Goal: Task Accomplishment & Management: Use online tool/utility

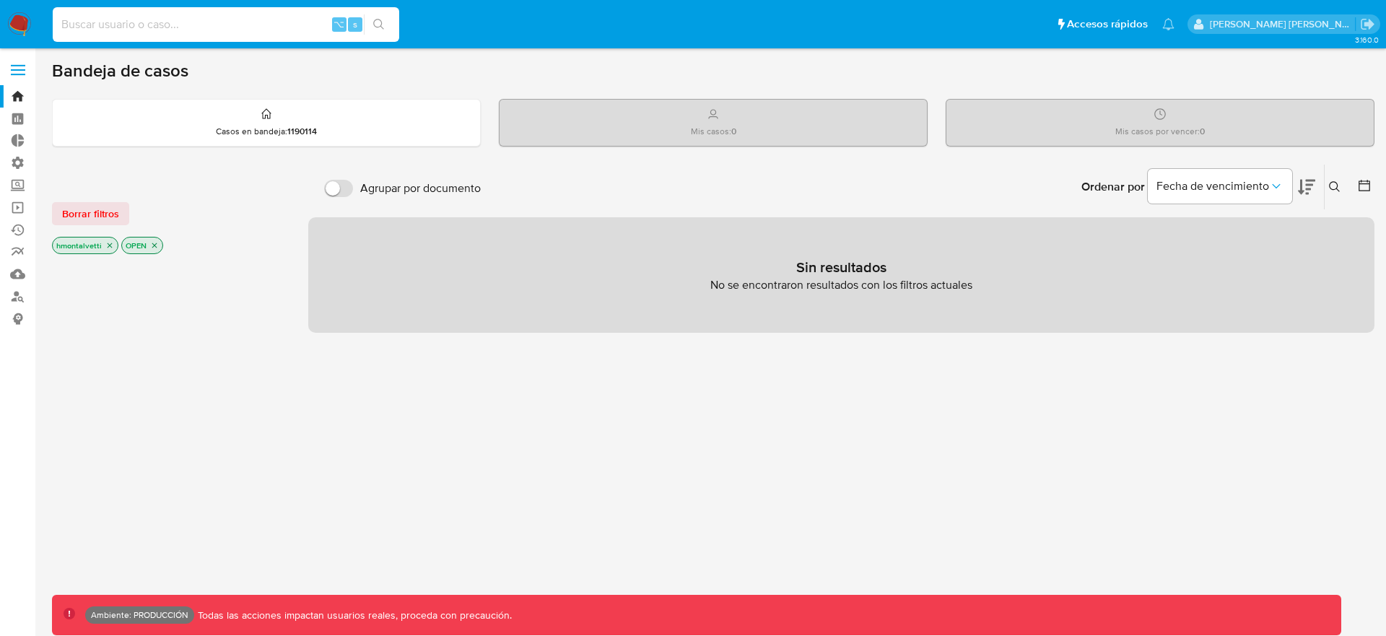
click at [131, 23] on input at bounding box center [226, 24] width 347 height 19
type input "zcoco"
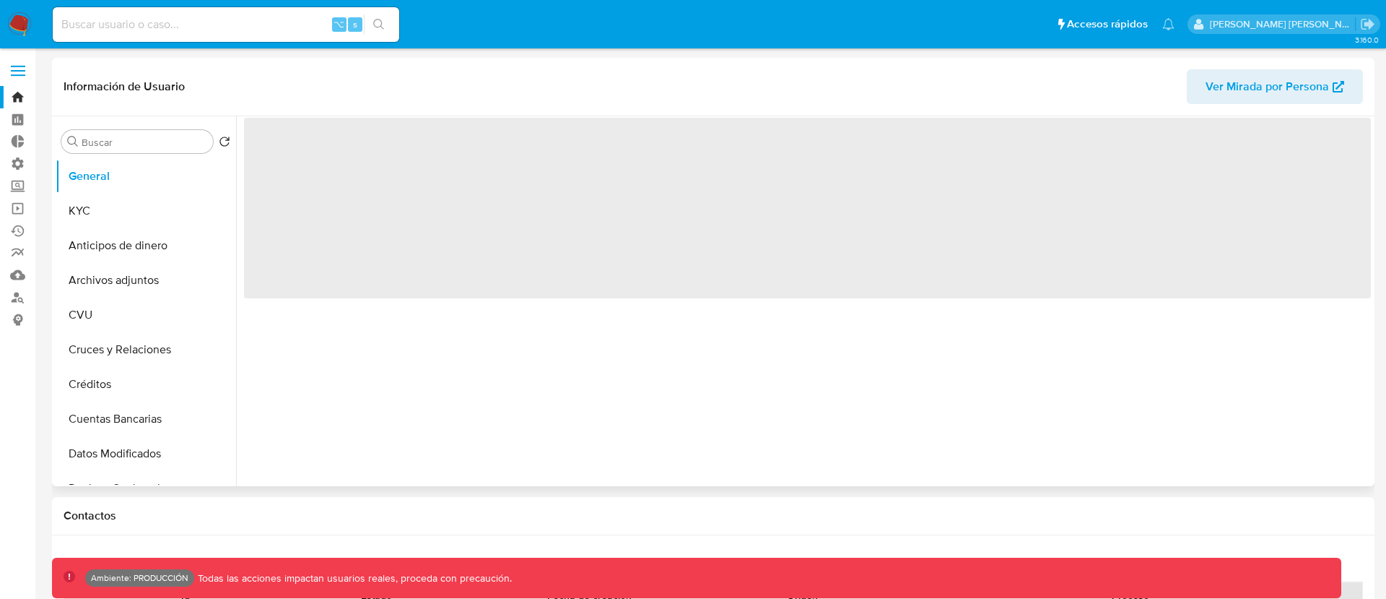
select select "10"
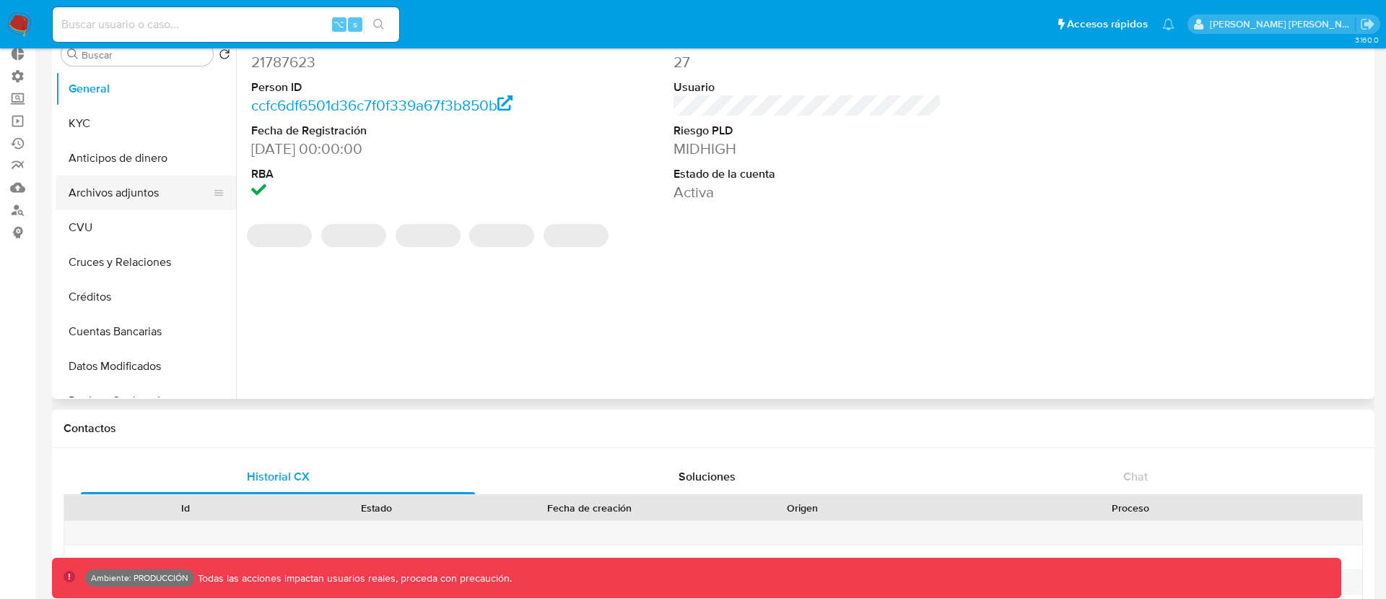
scroll to position [88, 0]
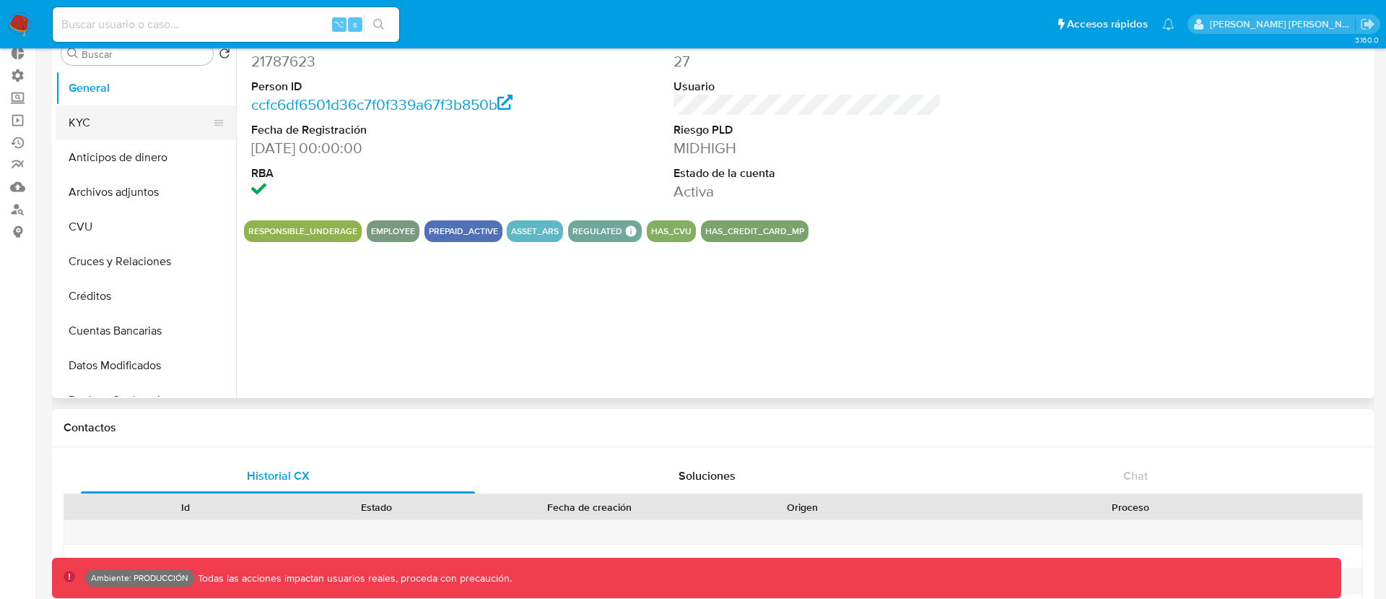
click at [98, 121] on button "KYC" at bounding box center [140, 122] width 169 height 35
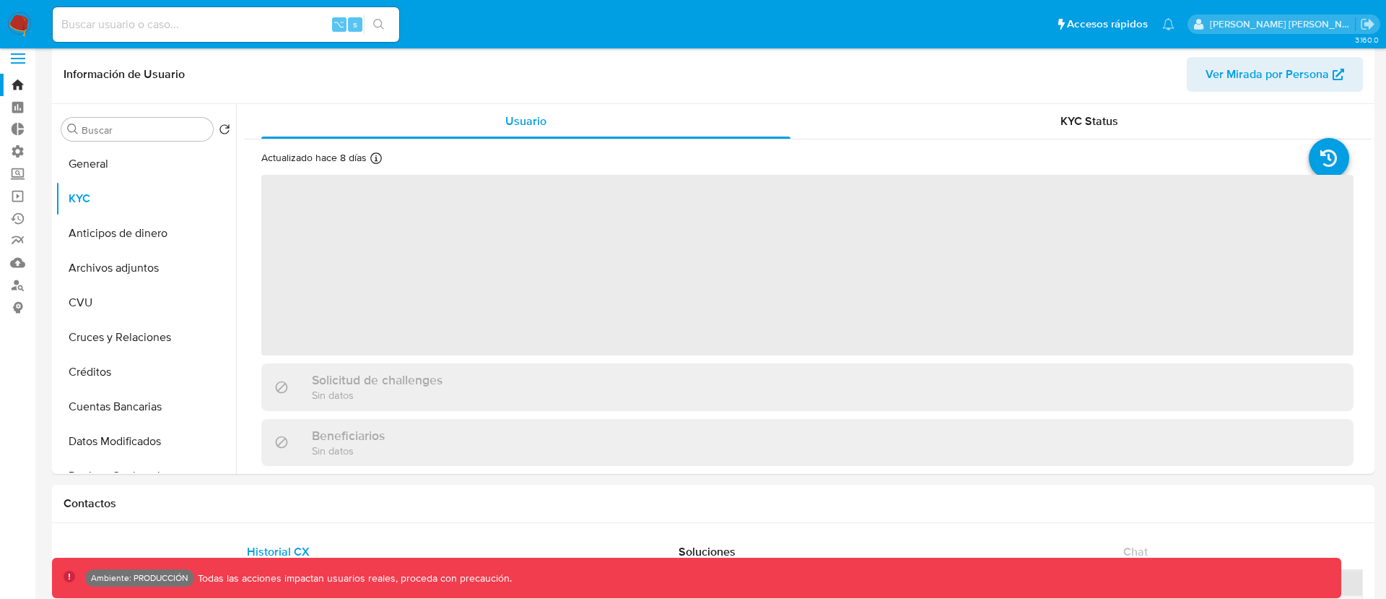
scroll to position [9, 0]
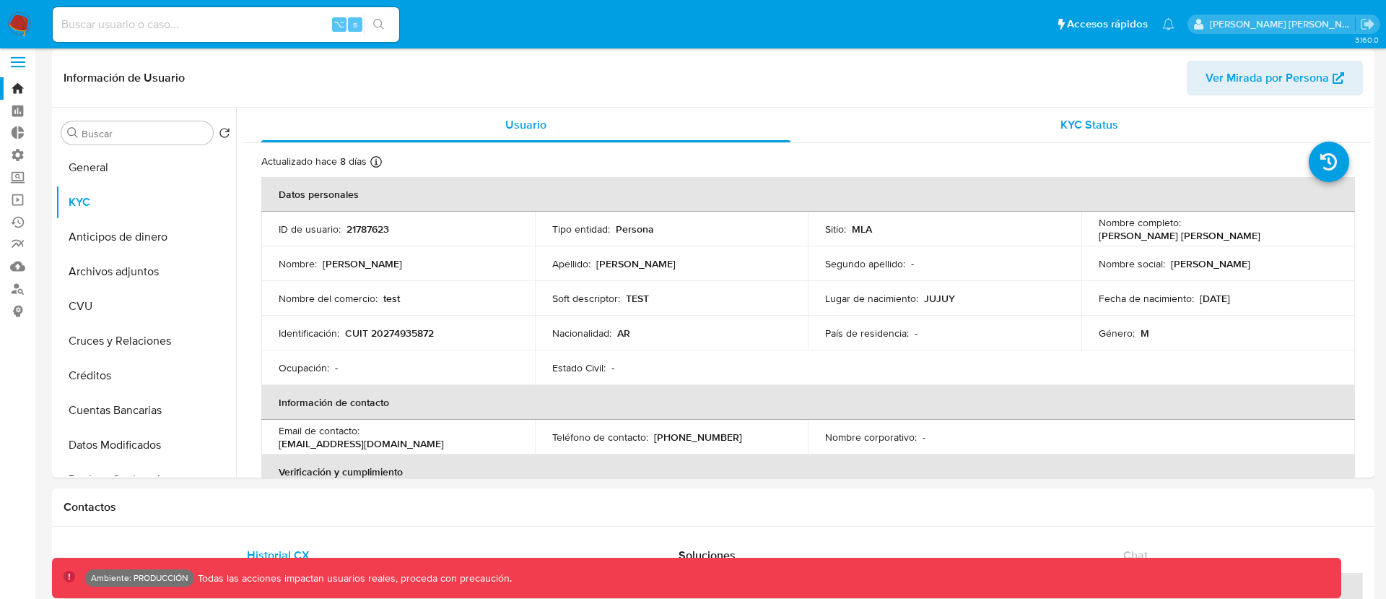
click at [1077, 119] on span "KYC Status" at bounding box center [1090, 124] width 58 height 17
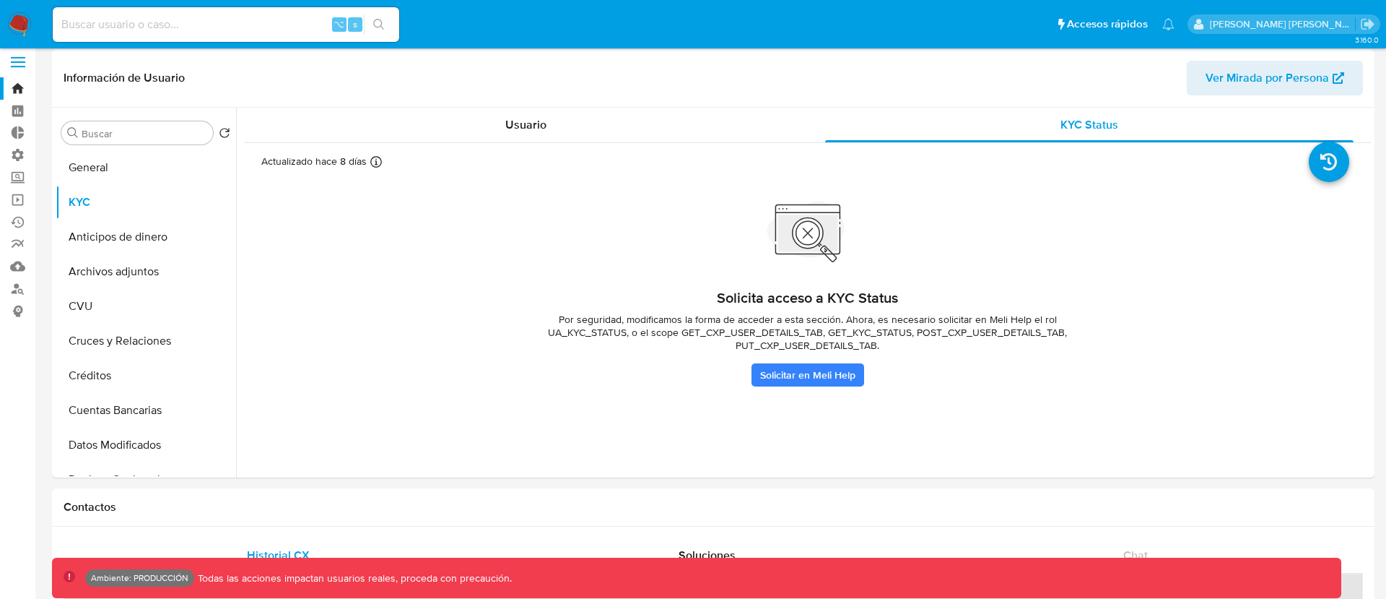
drag, startPoint x: 665, startPoint y: 290, endPoint x: 952, endPoint y: 348, distance: 292.6
click at [949, 348] on div "Solicita acceso a KYC Status Por seguridad, modificamos la forma de acceder a e…" at bounding box center [808, 300] width 578 height 173
click at [960, 344] on span "Por seguridad, modificamos la forma de acceder a esta sección. Ahora, es necesa…" at bounding box center [808, 332] width 578 height 39
drag, startPoint x: 944, startPoint y: 344, endPoint x: 516, endPoint y: 318, distance: 429.0
click at [519, 318] on span "Por seguridad, modificamos la forma de acceder a esta sección. Ahora, es necesa…" at bounding box center [808, 332] width 578 height 39
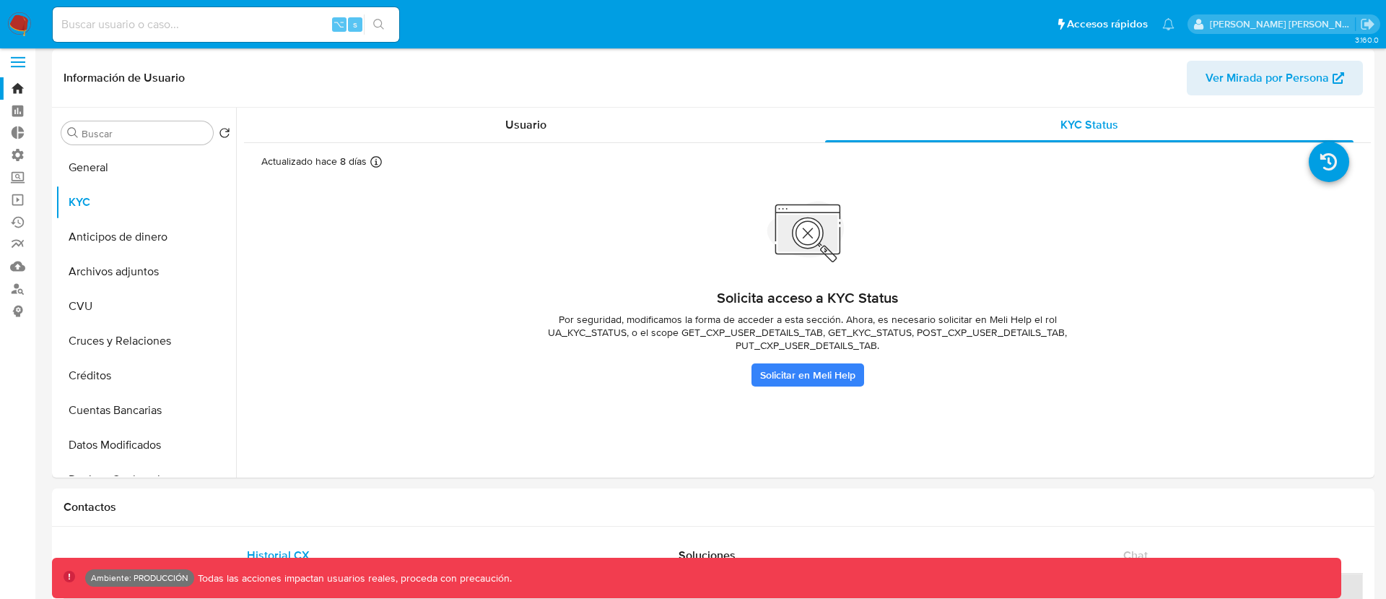
click at [1020, 320] on span "Por seguridad, modificamos la forma de acceder a esta sección. Ahora, es necesa…" at bounding box center [808, 332] width 578 height 39
drag, startPoint x: 910, startPoint y: 342, endPoint x: 760, endPoint y: 313, distance: 153.1
click at [760, 313] on span "Por seguridad, modificamos la forma de acceder a esta sección. Ahora, es necesa…" at bounding box center [808, 332] width 578 height 39
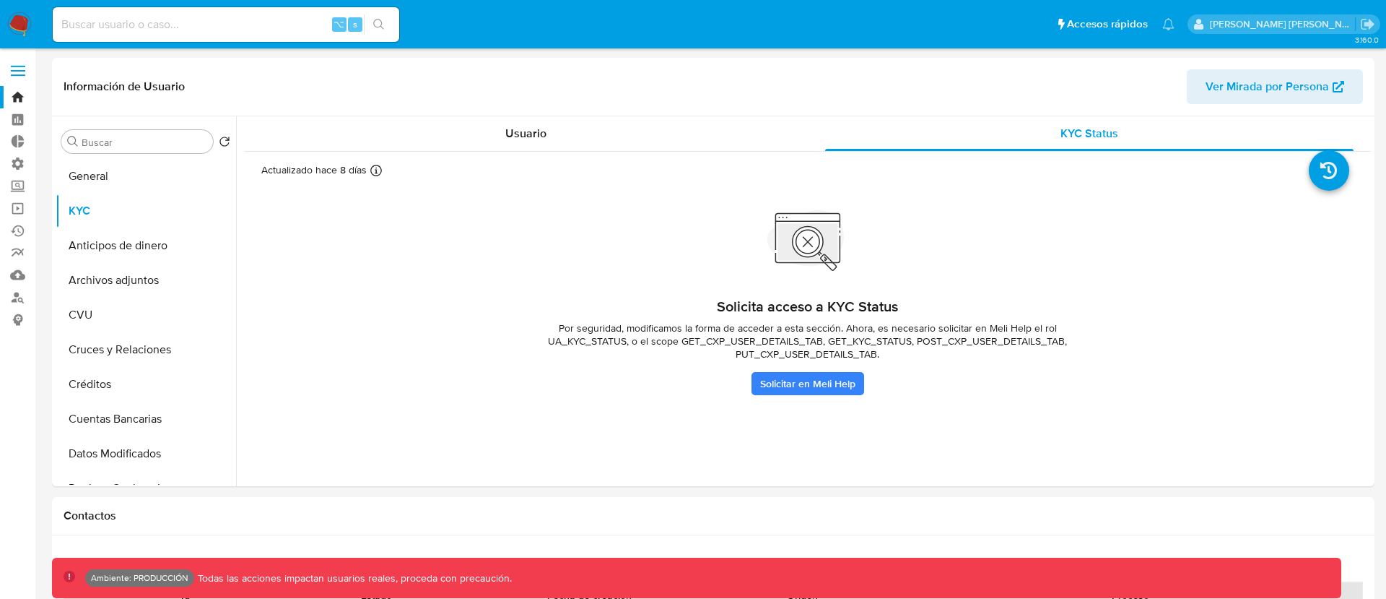
click at [11, 74] on span at bounding box center [18, 75] width 14 height 2
click at [0, 0] on input "checkbox" at bounding box center [0, 0] width 0 height 0
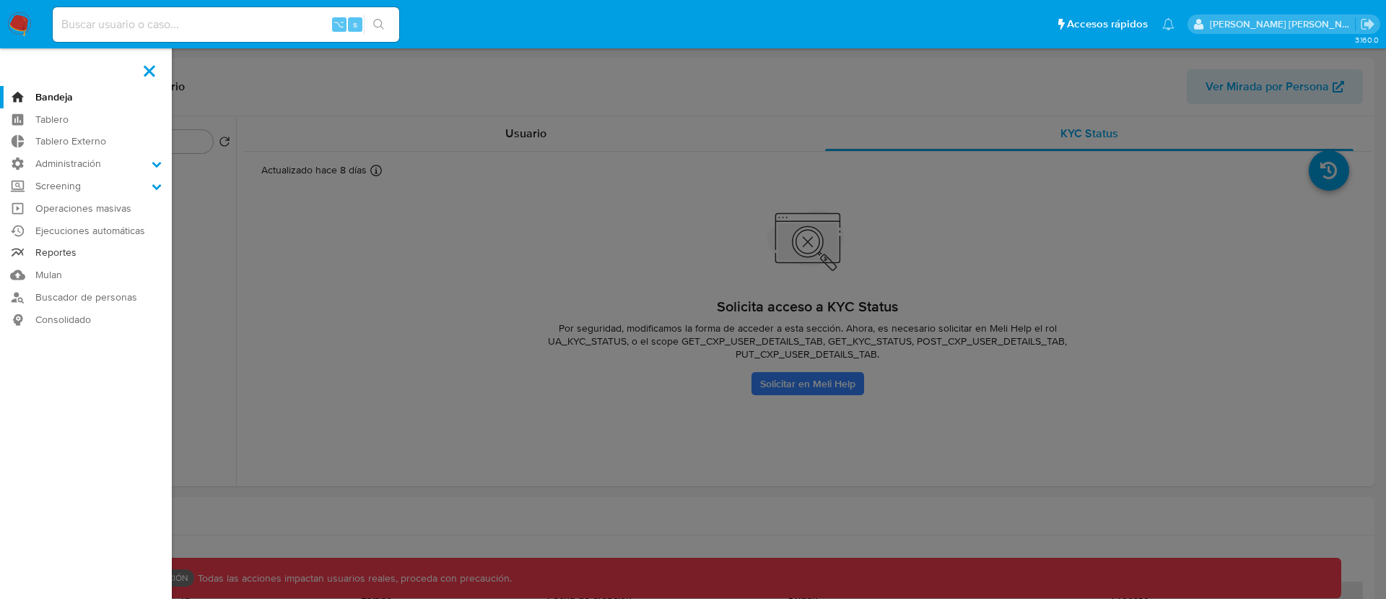
click at [71, 253] on link "Reportes" at bounding box center [86, 253] width 172 height 22
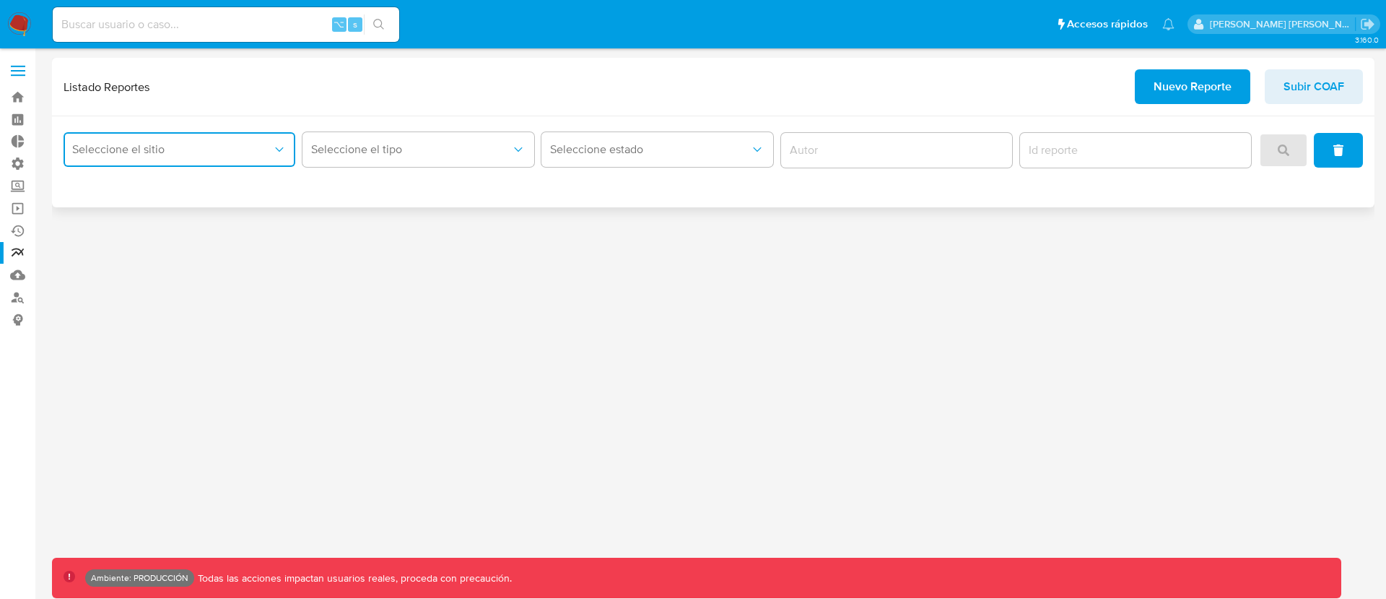
click at [238, 150] on span "Seleccione el sitio" at bounding box center [172, 149] width 200 height 14
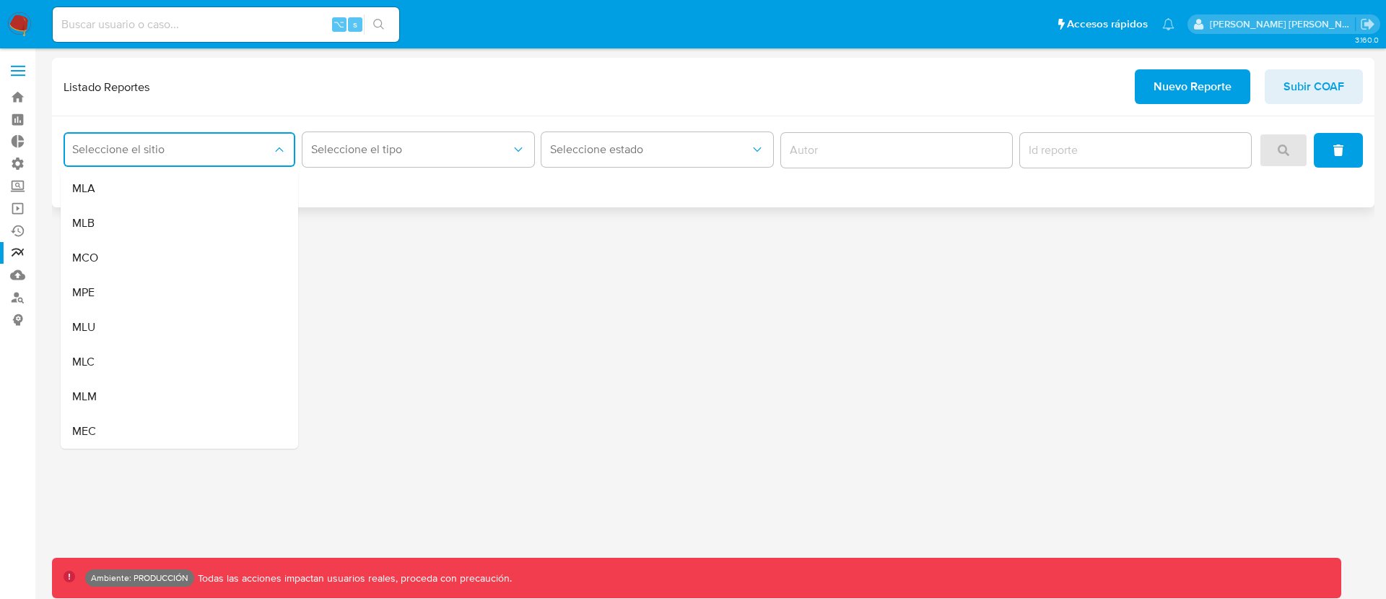
click at [137, 87] on h1 "Listado Reportes" at bounding box center [107, 86] width 87 height 14
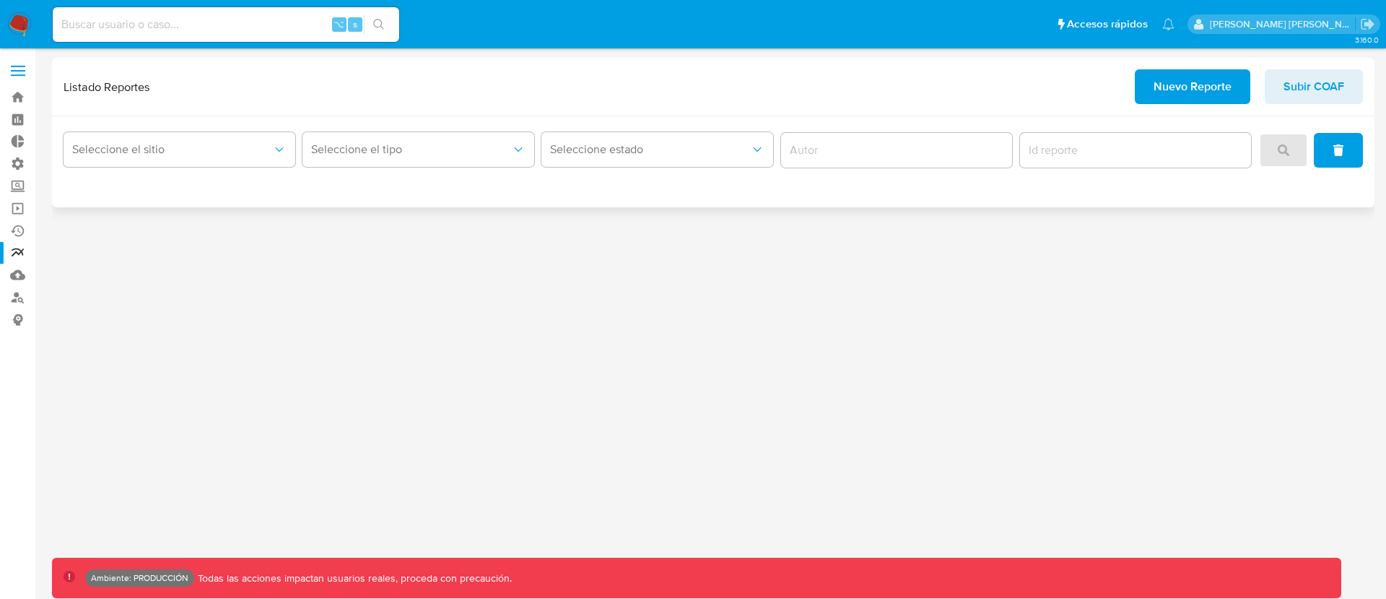
click at [137, 87] on h1 "Listado Reportes" at bounding box center [107, 86] width 87 height 14
click at [210, 118] on div "Seleccione el sitio Seleccione el tipo Seleccione estado" at bounding box center [713, 161] width 1323 height 91
click at [219, 146] on span "Seleccione el sitio" at bounding box center [172, 149] width 200 height 14
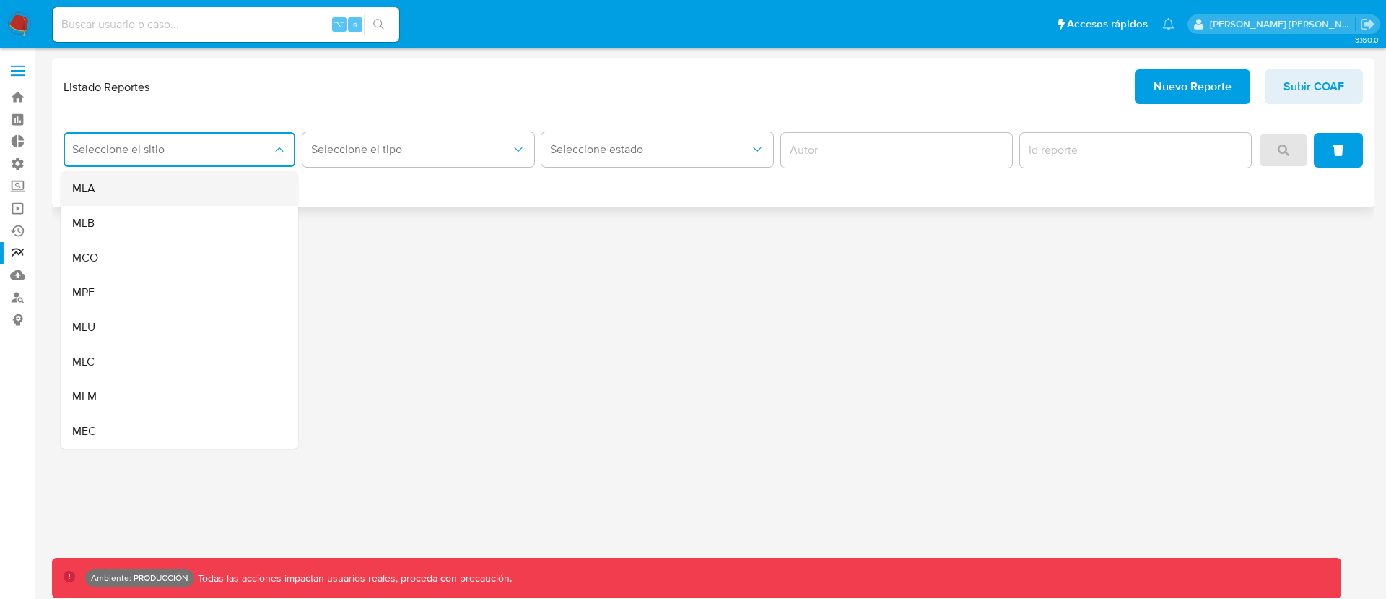
click at [185, 192] on div "MLA" at bounding box center [175, 188] width 206 height 35
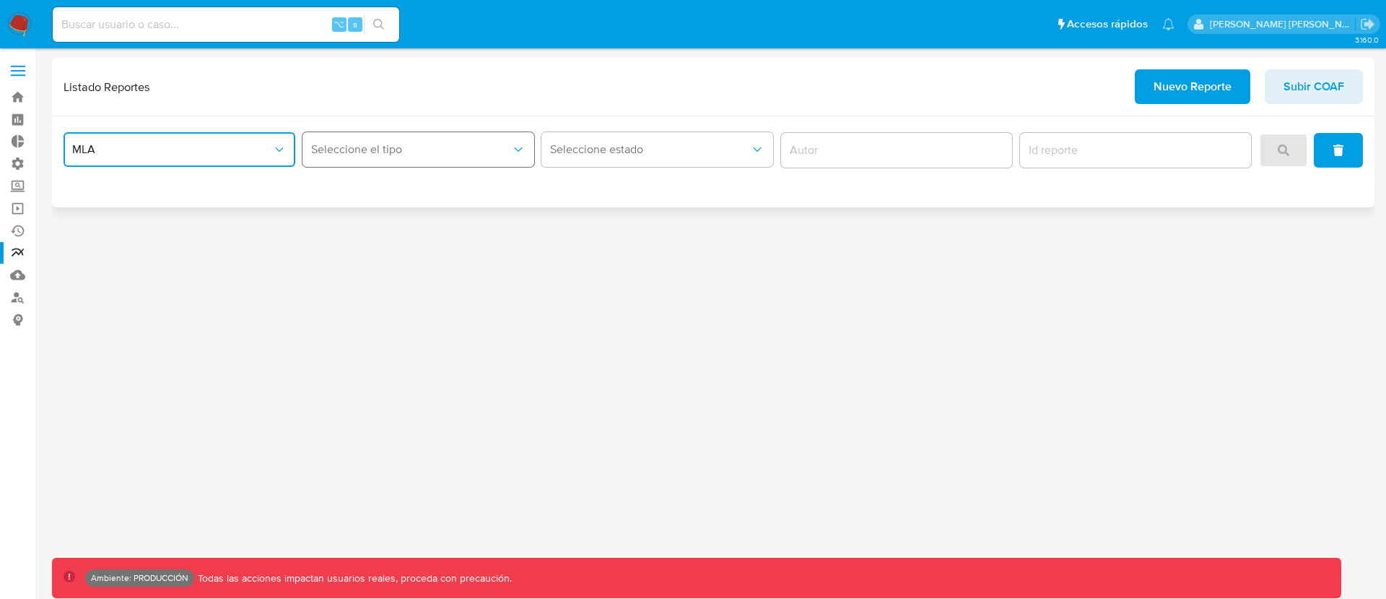
click at [381, 155] on span "Seleccione el tipo" at bounding box center [411, 149] width 200 height 14
click at [376, 226] on span "LEGAJO UNICO" at bounding box center [351, 223] width 81 height 14
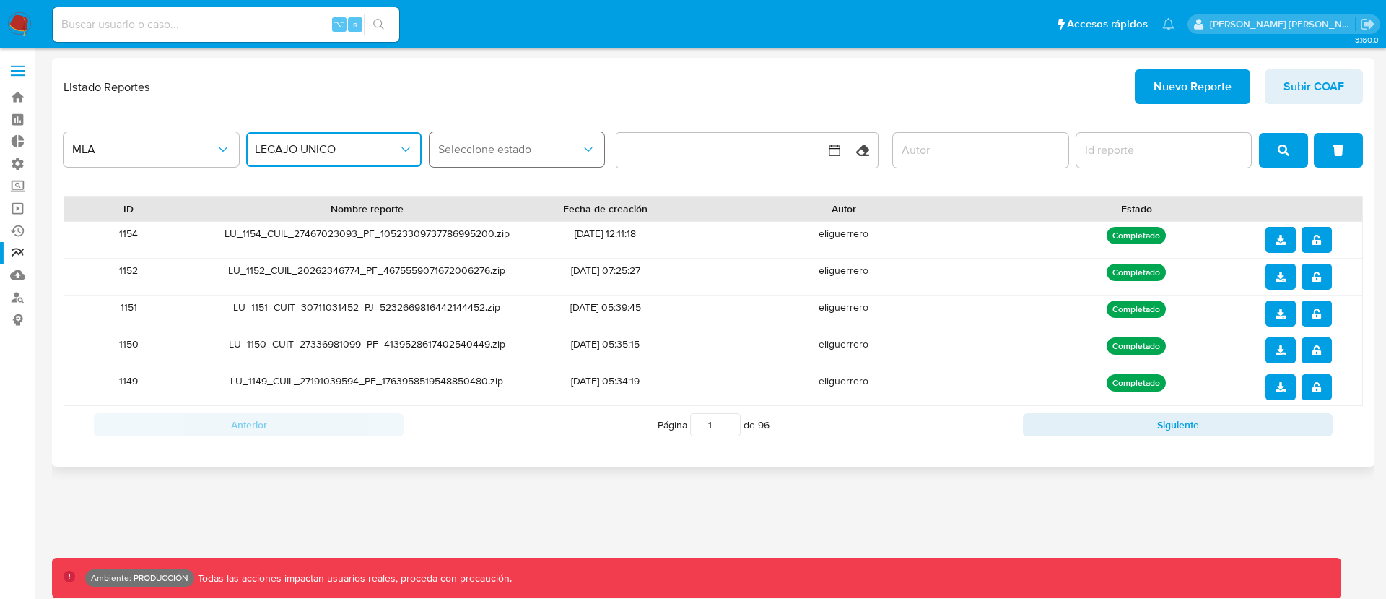
click at [494, 152] on span "Seleccione estado" at bounding box center [510, 149] width 144 height 14
click at [323, 157] on button "LEGAJO UNICO" at bounding box center [333, 149] width 175 height 35
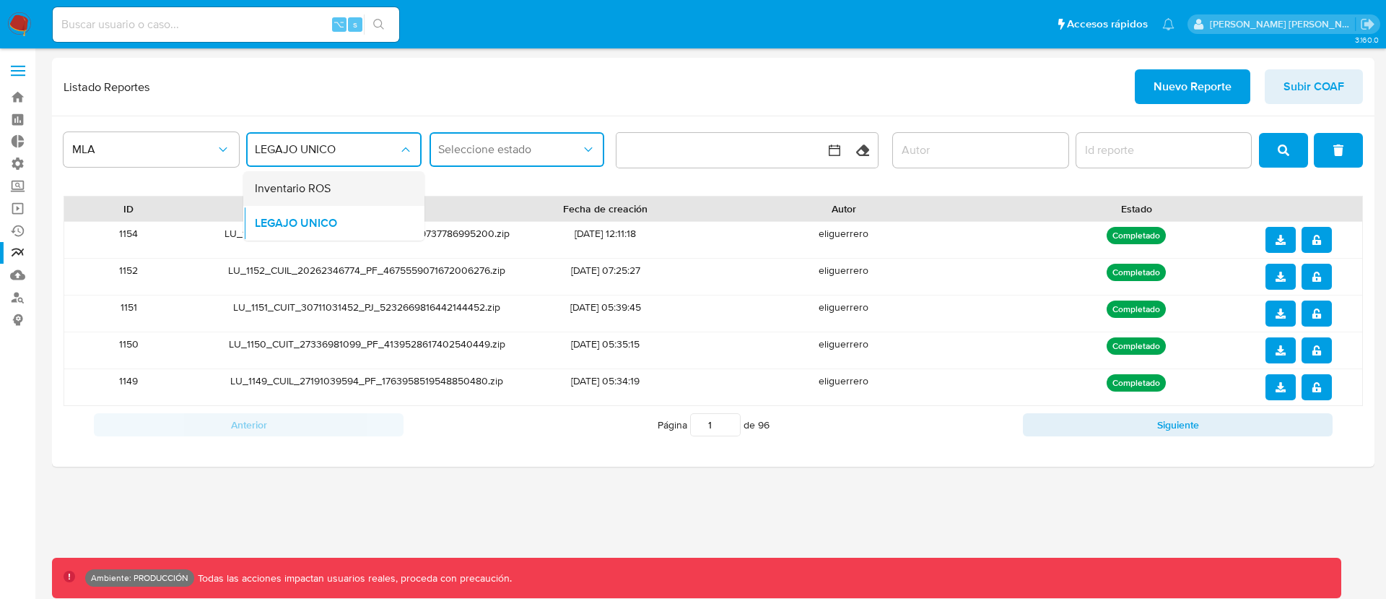
click at [304, 189] on span "Inventario ROS" at bounding box center [293, 188] width 76 height 14
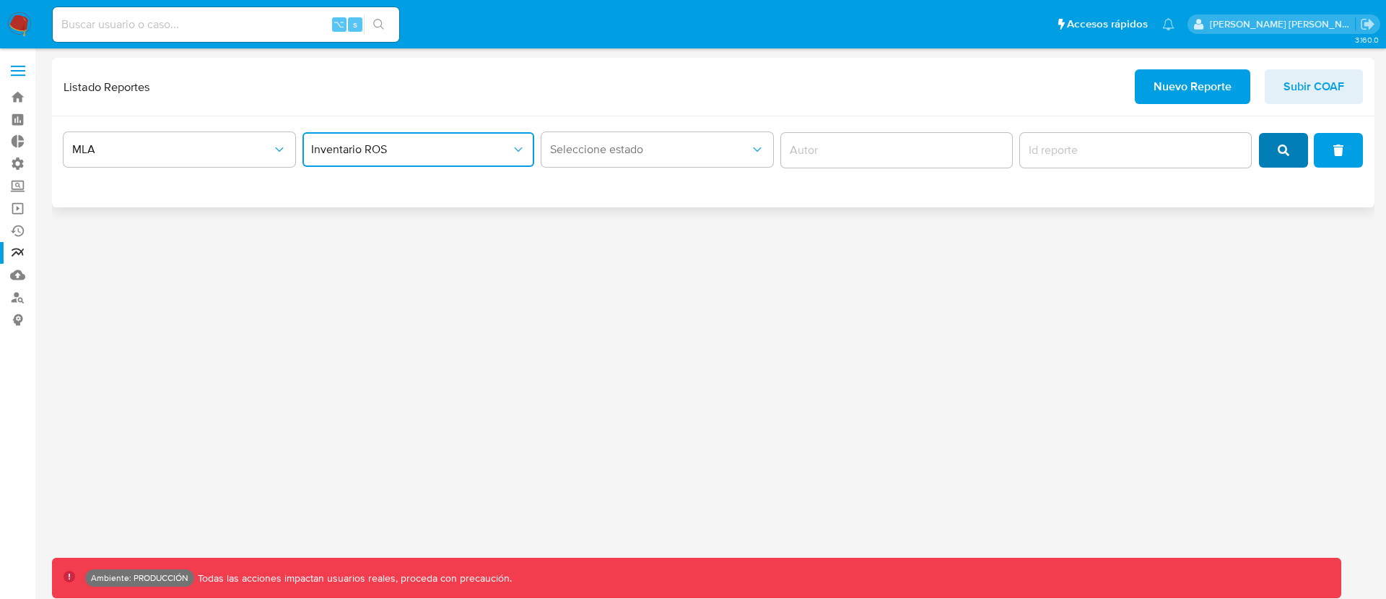
click at [1272, 149] on button "search" at bounding box center [1283, 150] width 49 height 35
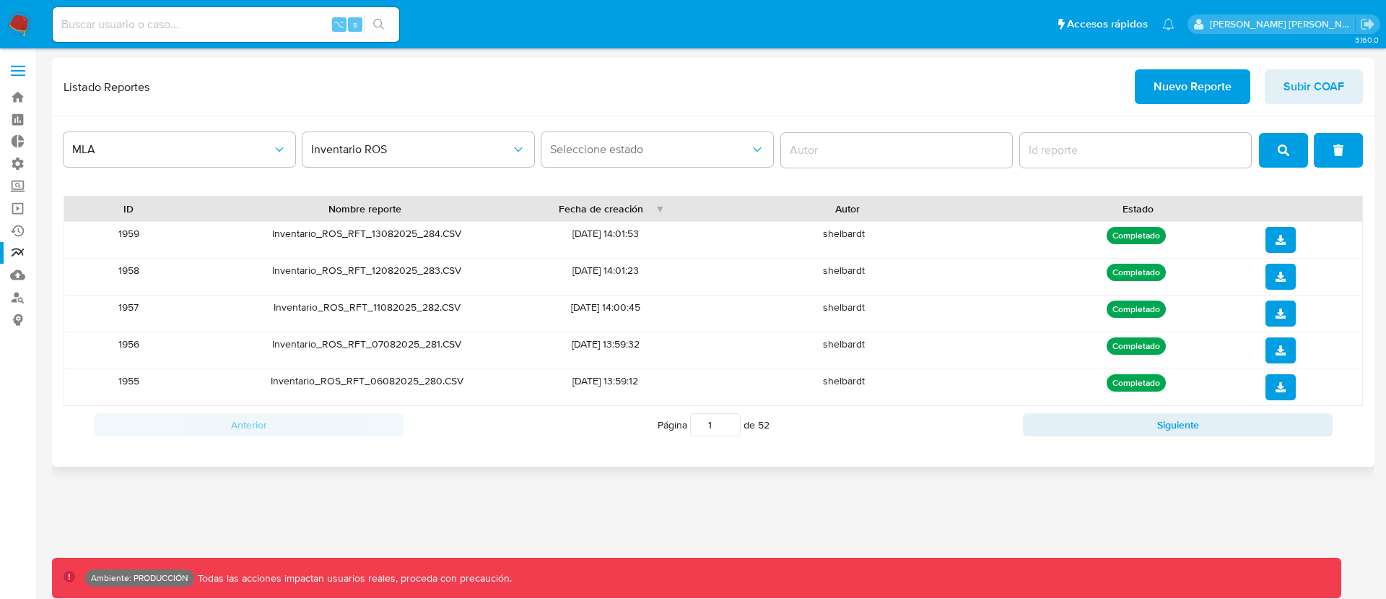
drag, startPoint x: 467, startPoint y: 232, endPoint x: 326, endPoint y: 235, distance: 140.8
click at [326, 235] on div "Inventario_ROS_RFT_13082025_284.CSV" at bounding box center [368, 240] width 348 height 36
click at [224, 154] on span "MLA" at bounding box center [172, 149] width 200 height 14
drag, startPoint x: 406, startPoint y: 157, endPoint x: 366, endPoint y: 155, distance: 39.8
click at [404, 157] on button "Inventario ROS" at bounding box center [419, 149] width 232 height 35
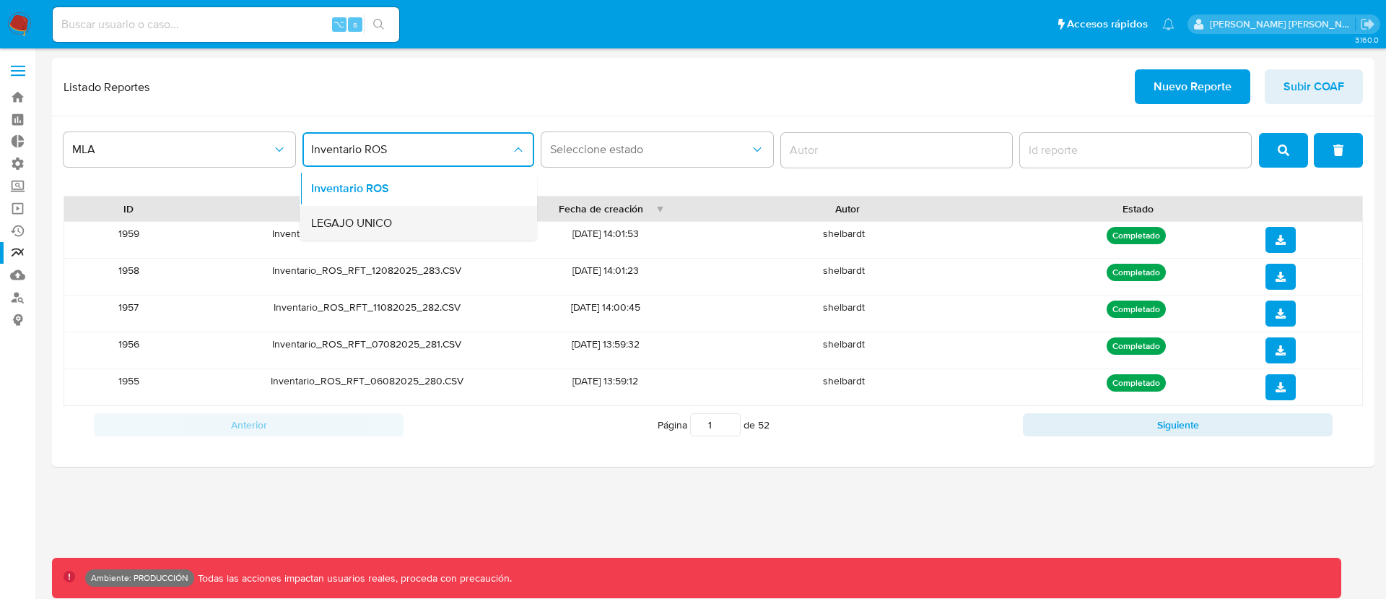
click at [385, 218] on span "LEGAJO UNICO" at bounding box center [351, 223] width 81 height 14
